Goal: Navigation & Orientation: Go to known website

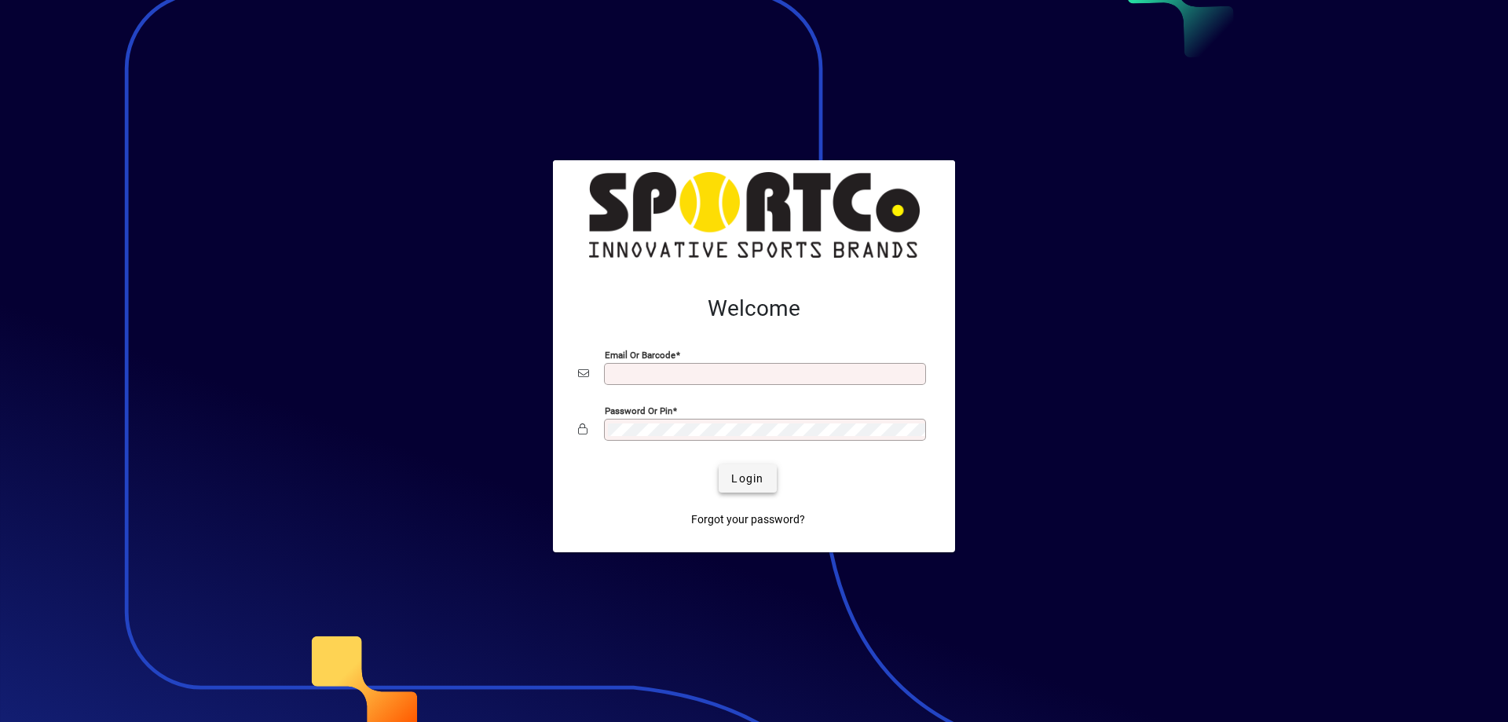
type input "**********"
click at [746, 474] on span "Login" at bounding box center [747, 478] width 32 height 16
